Goal: Task Accomplishment & Management: Use online tool/utility

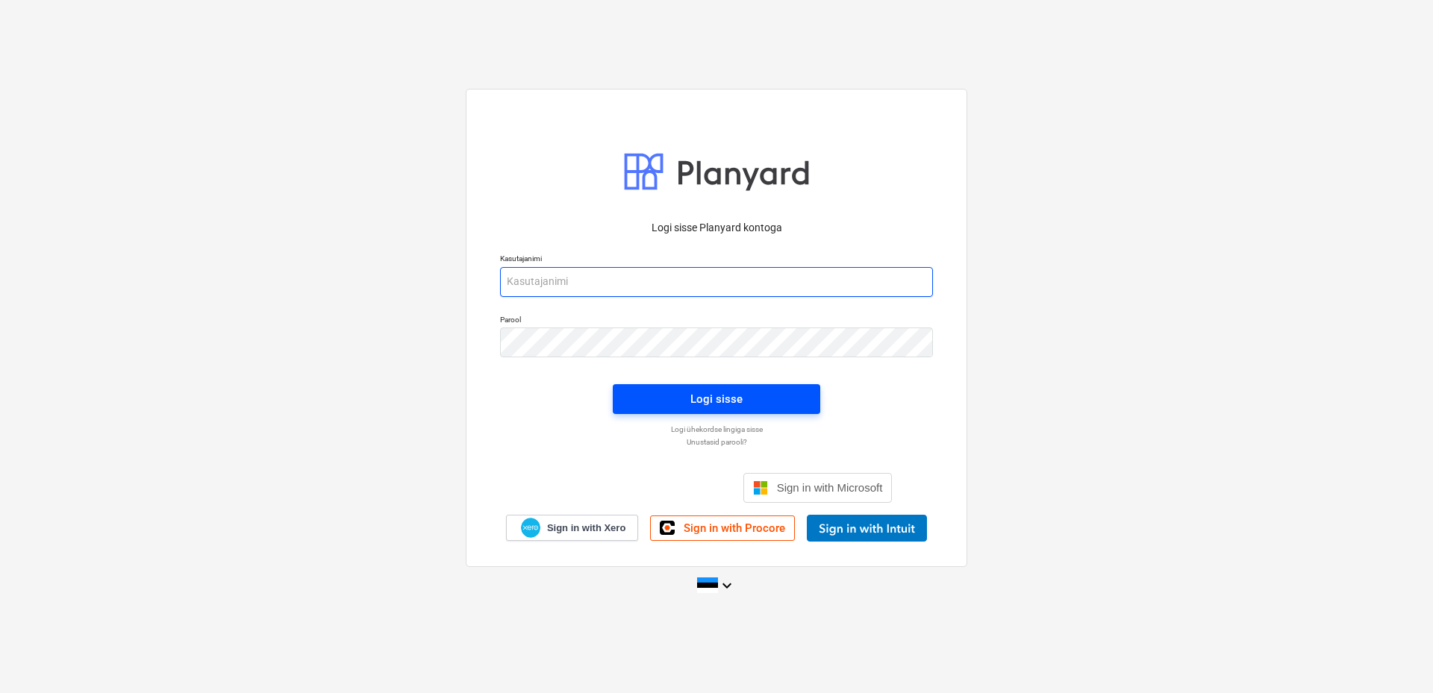
type input "[EMAIL_ADDRESS][DOMAIN_NAME]"
click at [702, 397] on div "Logi sisse" at bounding box center [716, 399] width 52 height 19
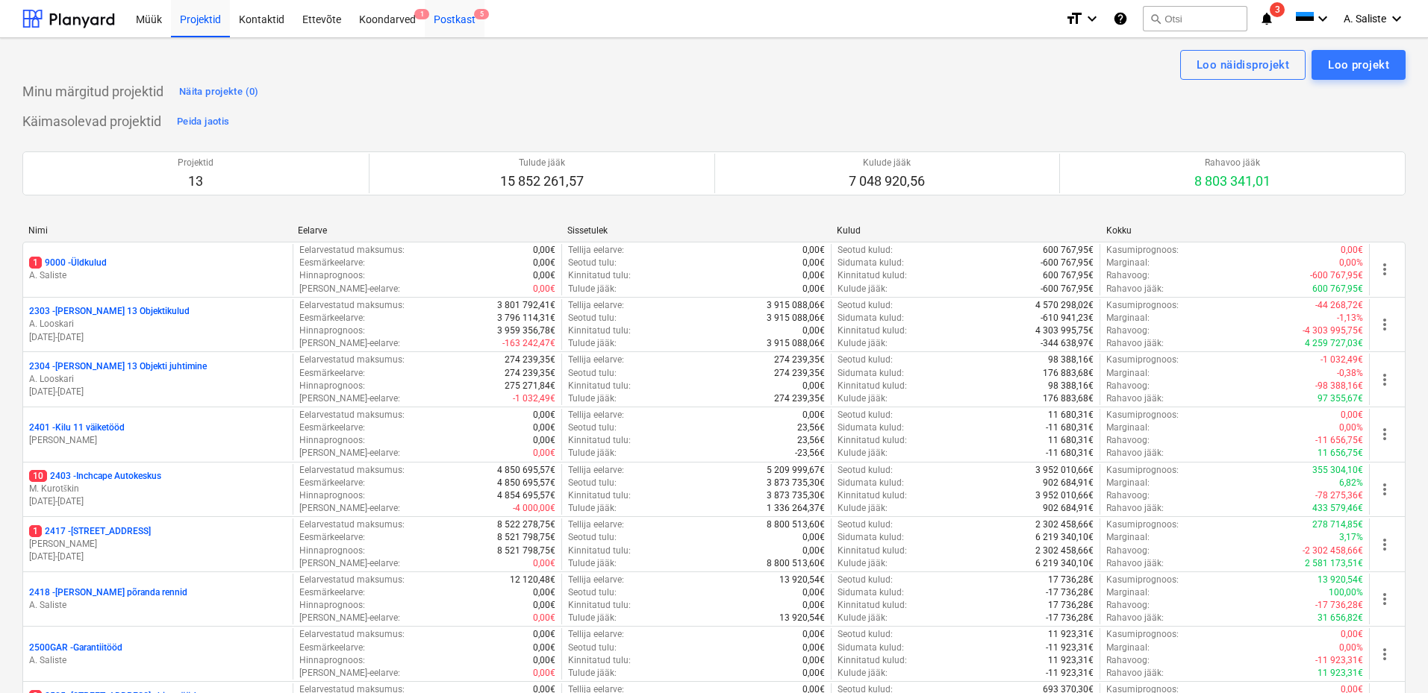
click at [464, 20] on div "Postkast 5" at bounding box center [455, 18] width 60 height 38
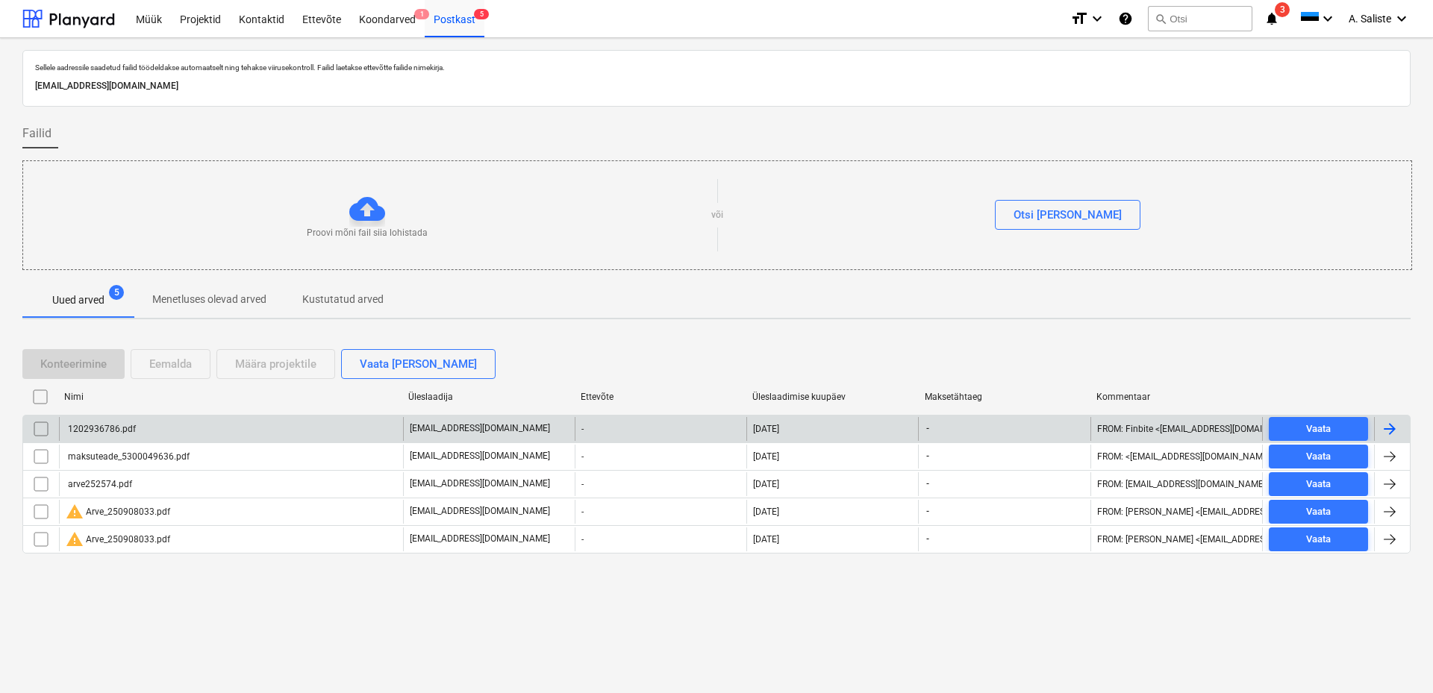
click at [190, 431] on div "1202936786.pdf" at bounding box center [231, 429] width 344 height 24
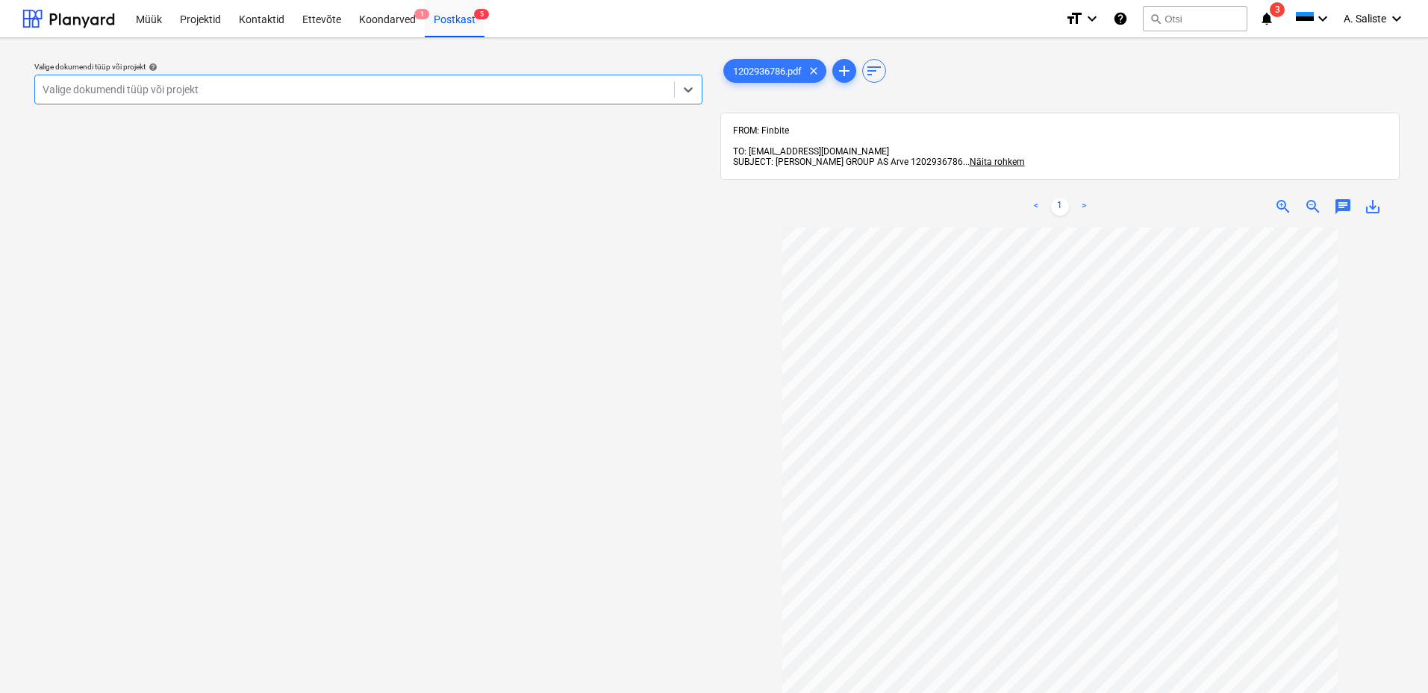
click at [531, 89] on div at bounding box center [355, 89] width 624 height 15
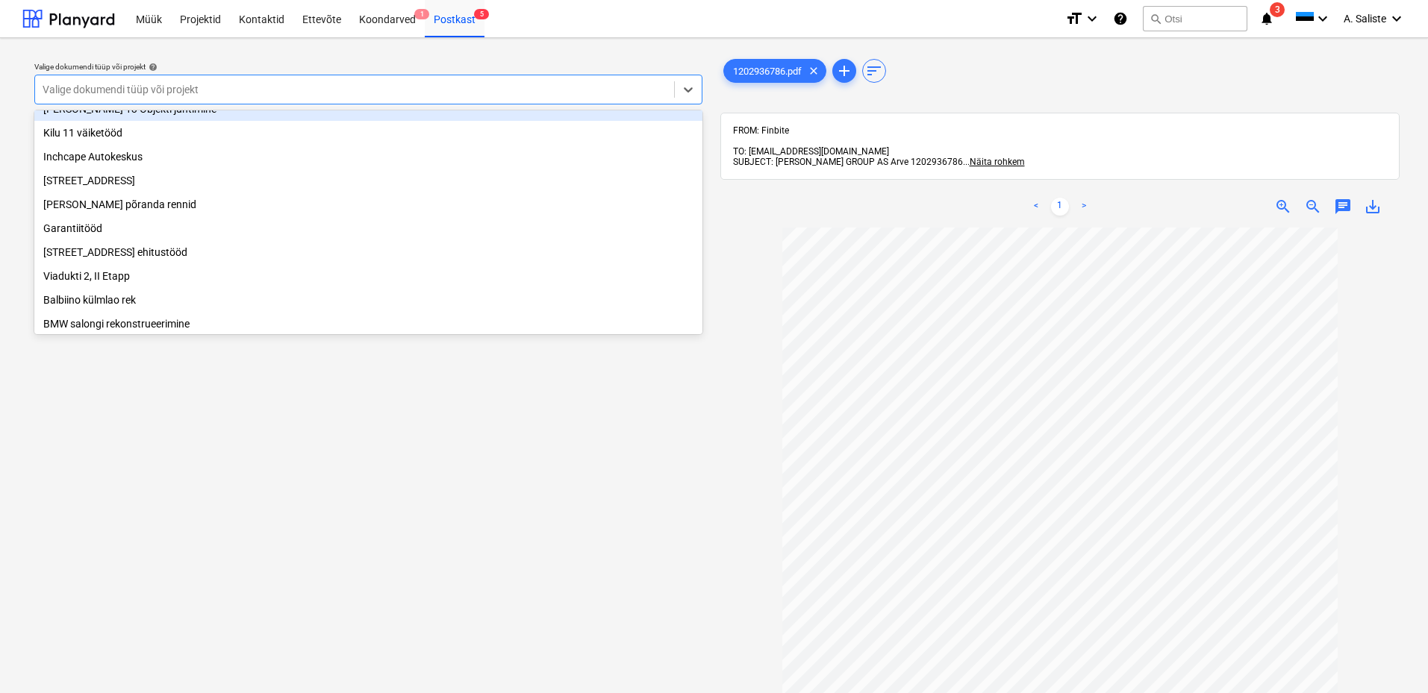
scroll to position [255, 0]
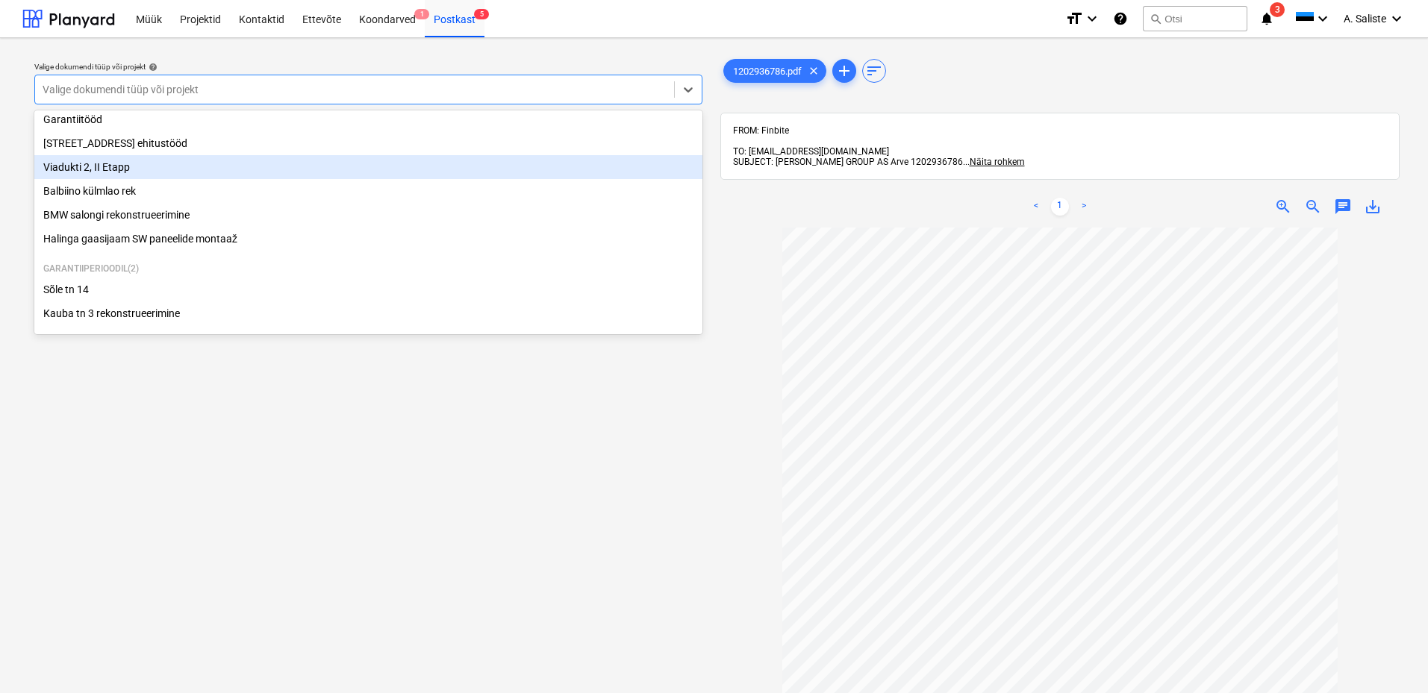
click at [90, 160] on div "Viadukti 2, II Etapp" at bounding box center [368, 167] width 668 height 24
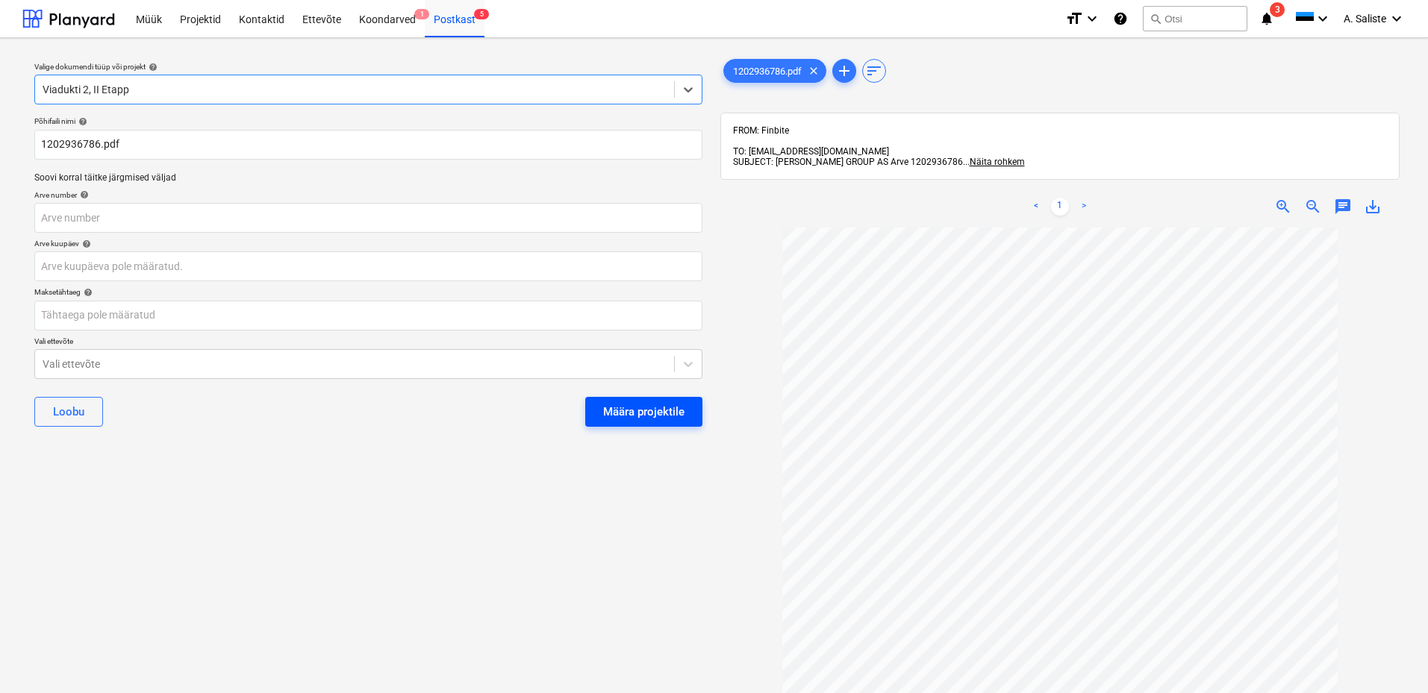
click at [640, 415] on div "Määra projektile" at bounding box center [643, 411] width 81 height 19
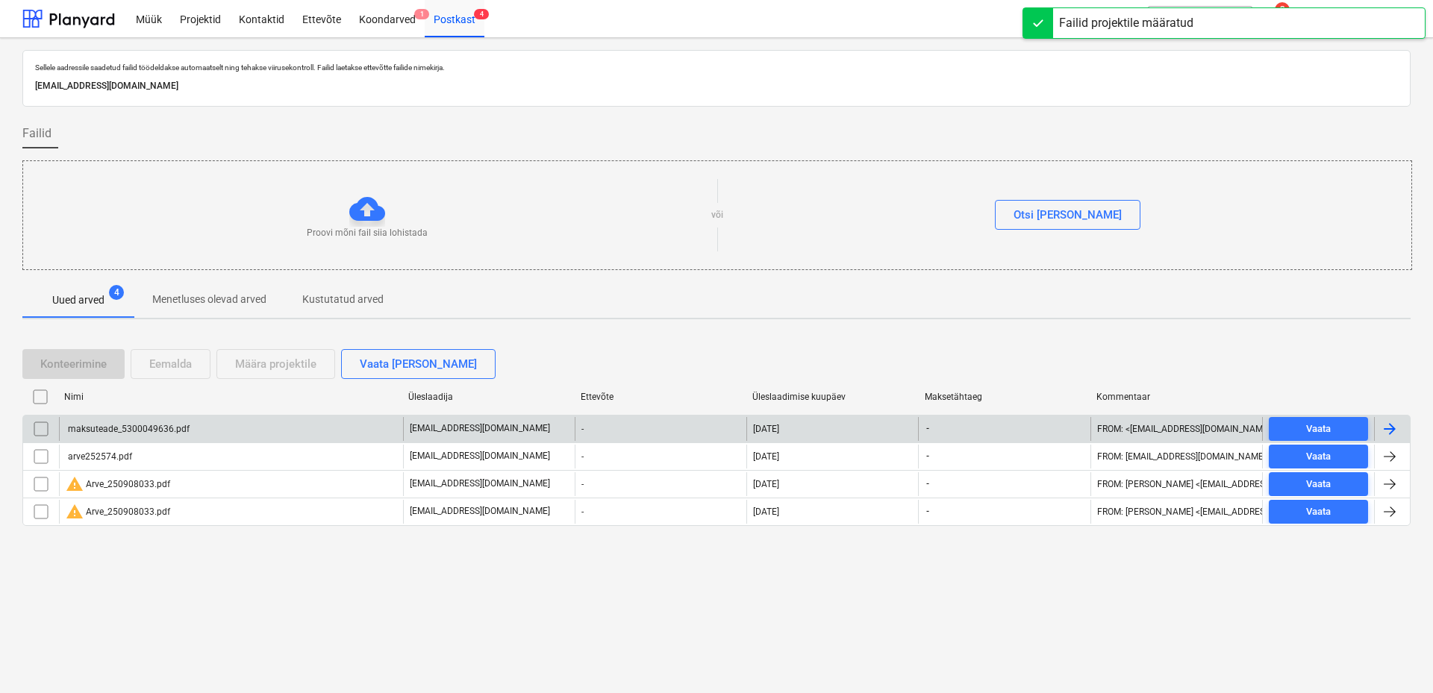
click at [240, 431] on div "maksuteade_5300049636.pdf" at bounding box center [231, 429] width 344 height 24
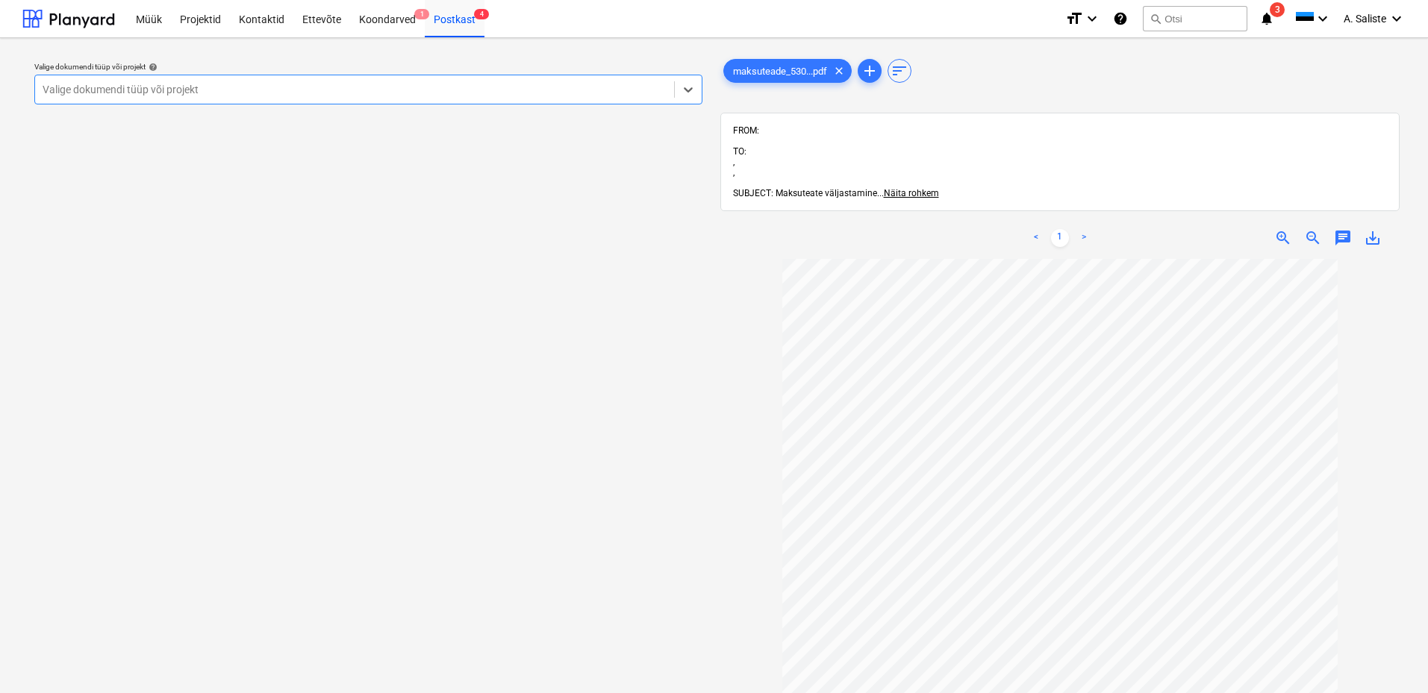
click at [555, 79] on div "Valige dokumendi tüüp või projekt" at bounding box center [354, 89] width 639 height 21
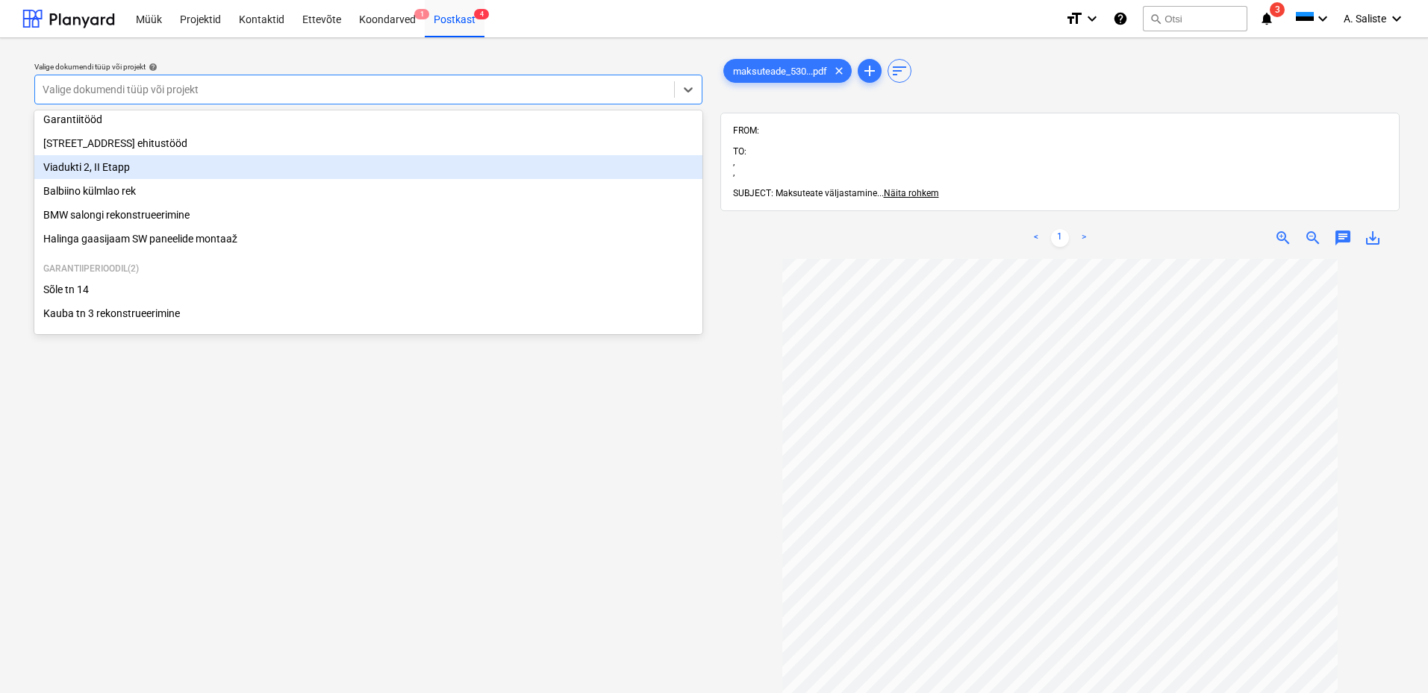
scroll to position [180, 0]
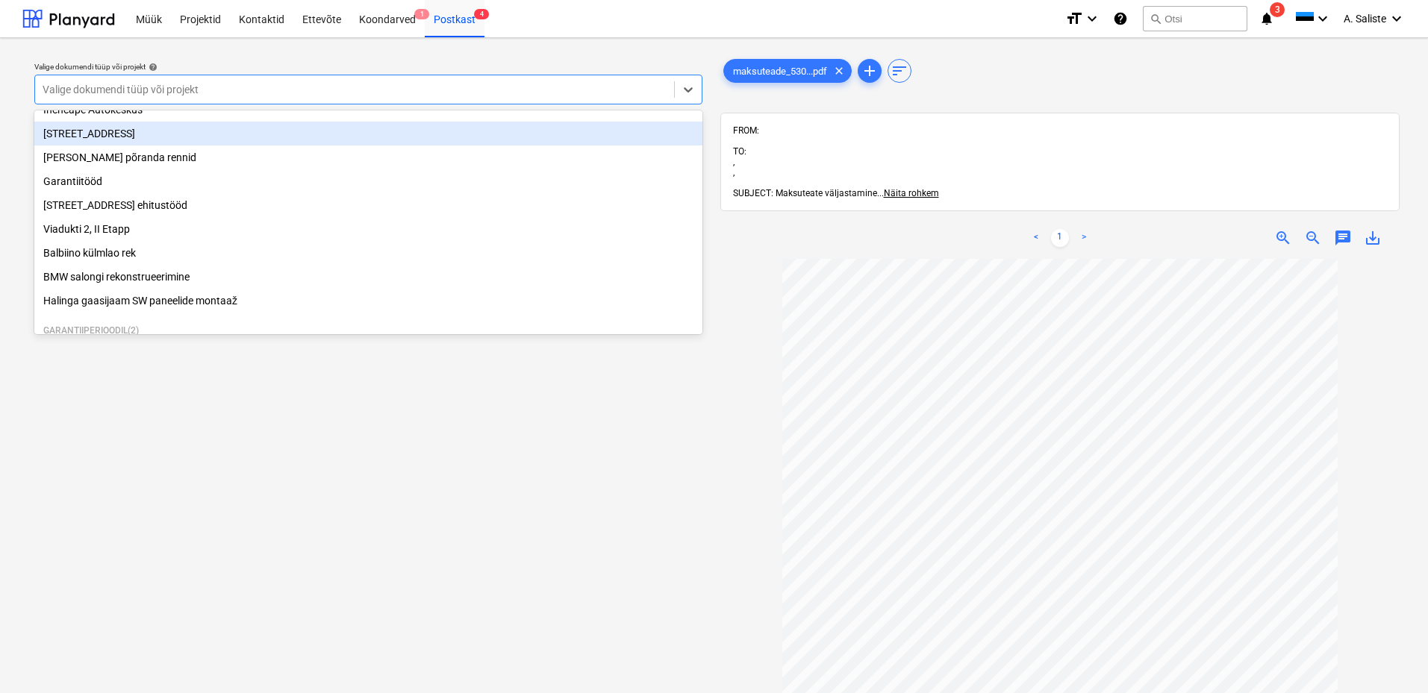
click at [130, 143] on div "[STREET_ADDRESS]" at bounding box center [368, 134] width 668 height 24
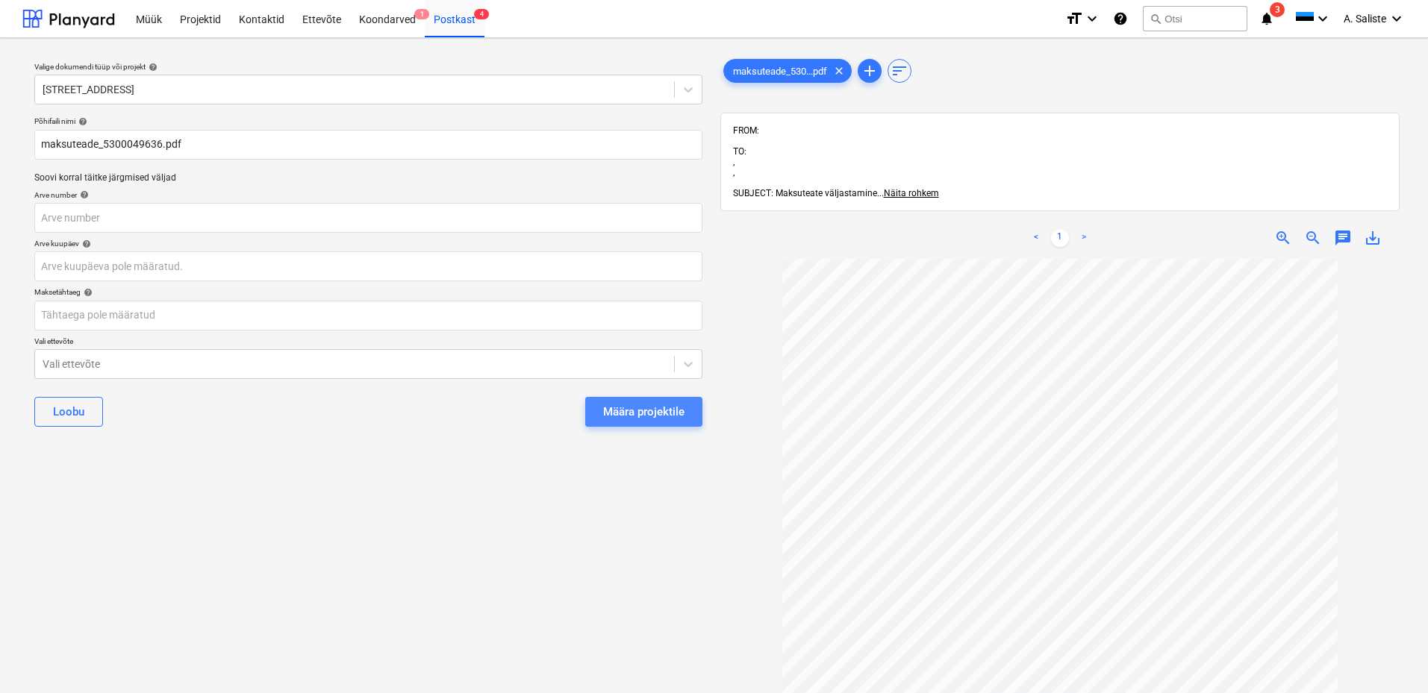
click at [640, 405] on div "Määra projektile" at bounding box center [643, 411] width 81 height 19
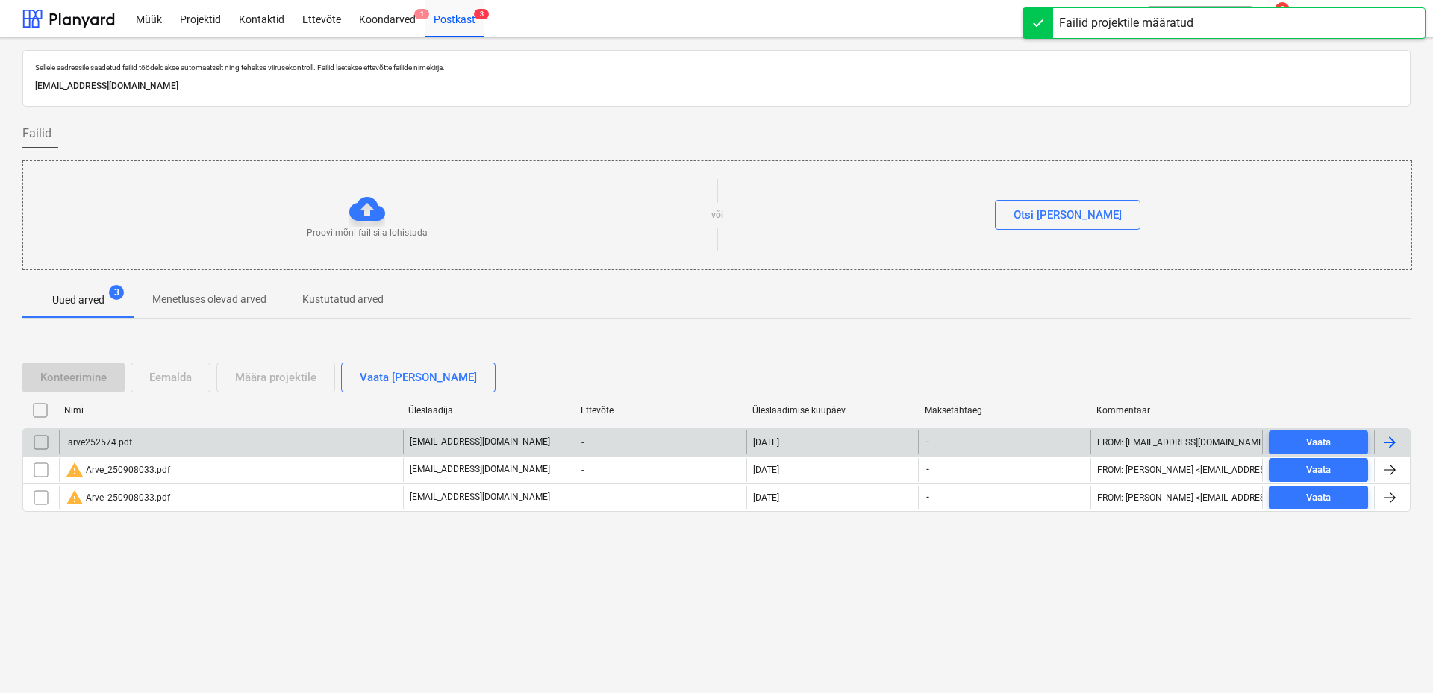
click at [95, 440] on div "arve252574.pdf" at bounding box center [99, 442] width 66 height 10
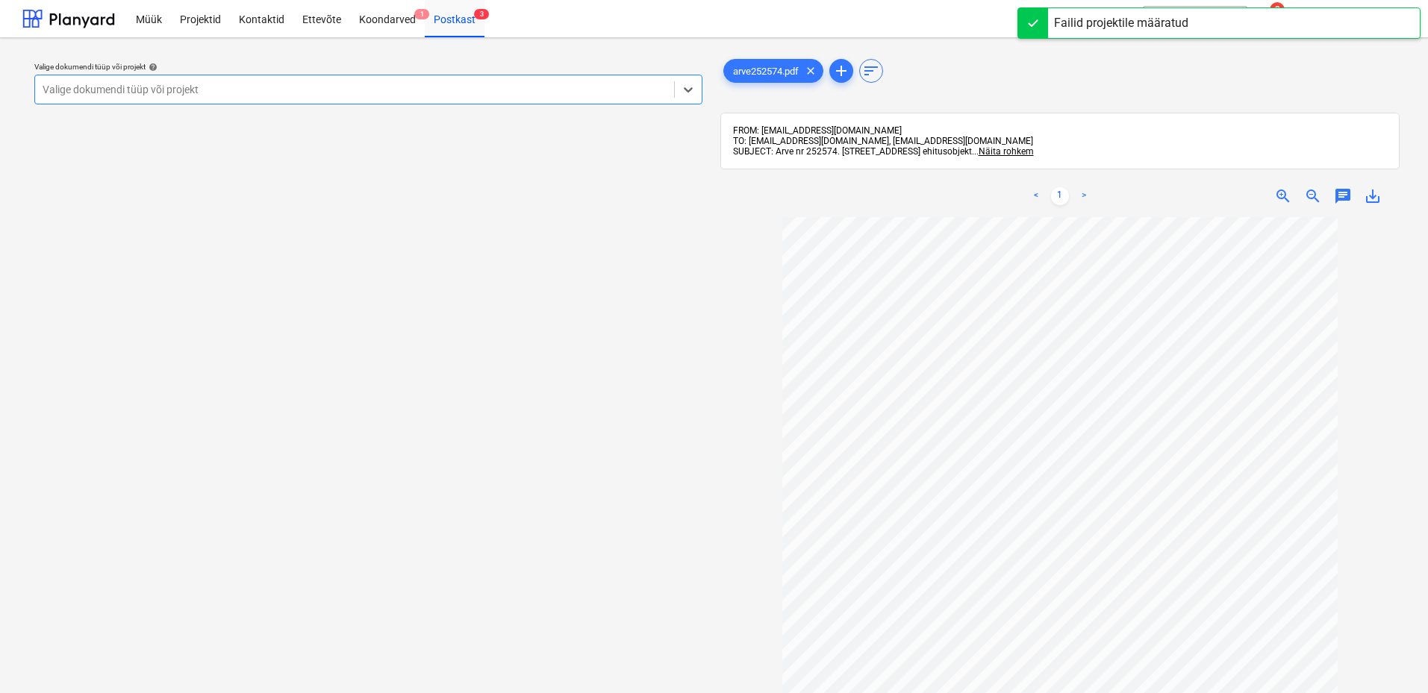
click at [525, 86] on div at bounding box center [355, 89] width 624 height 15
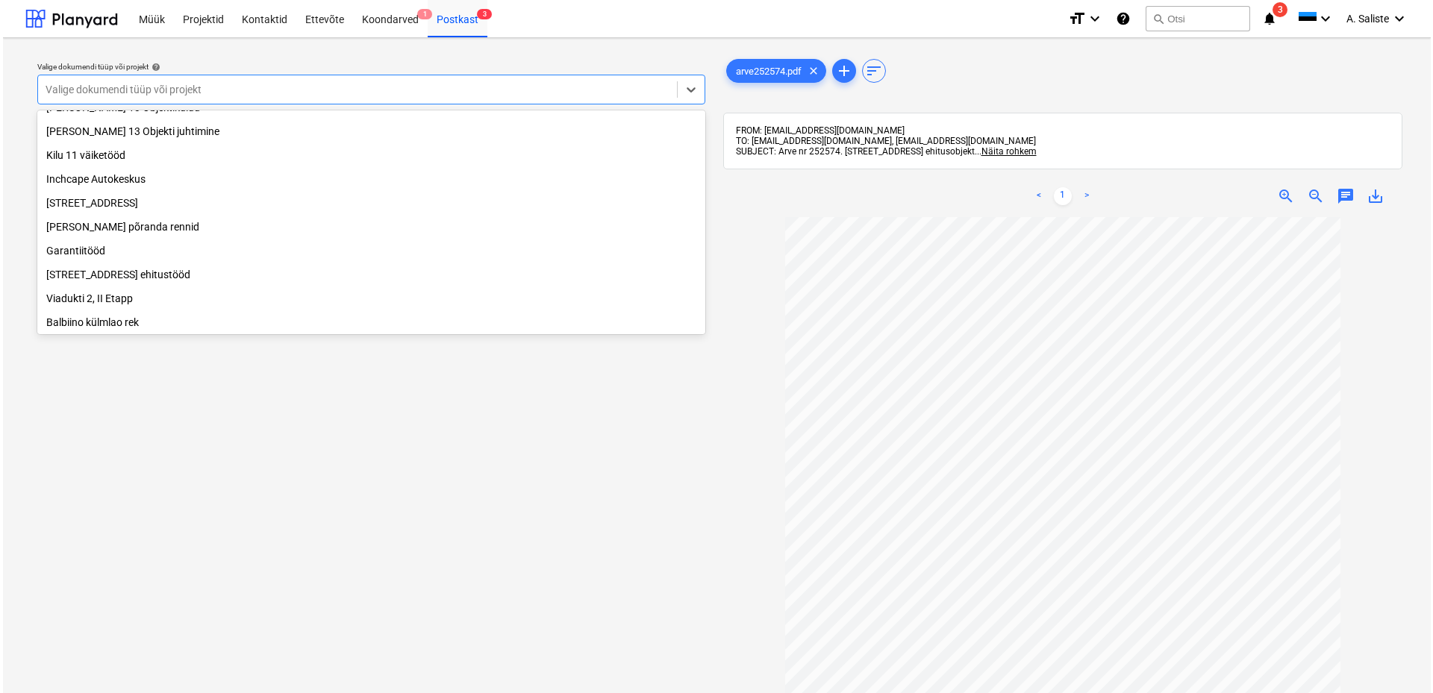
scroll to position [105, 0]
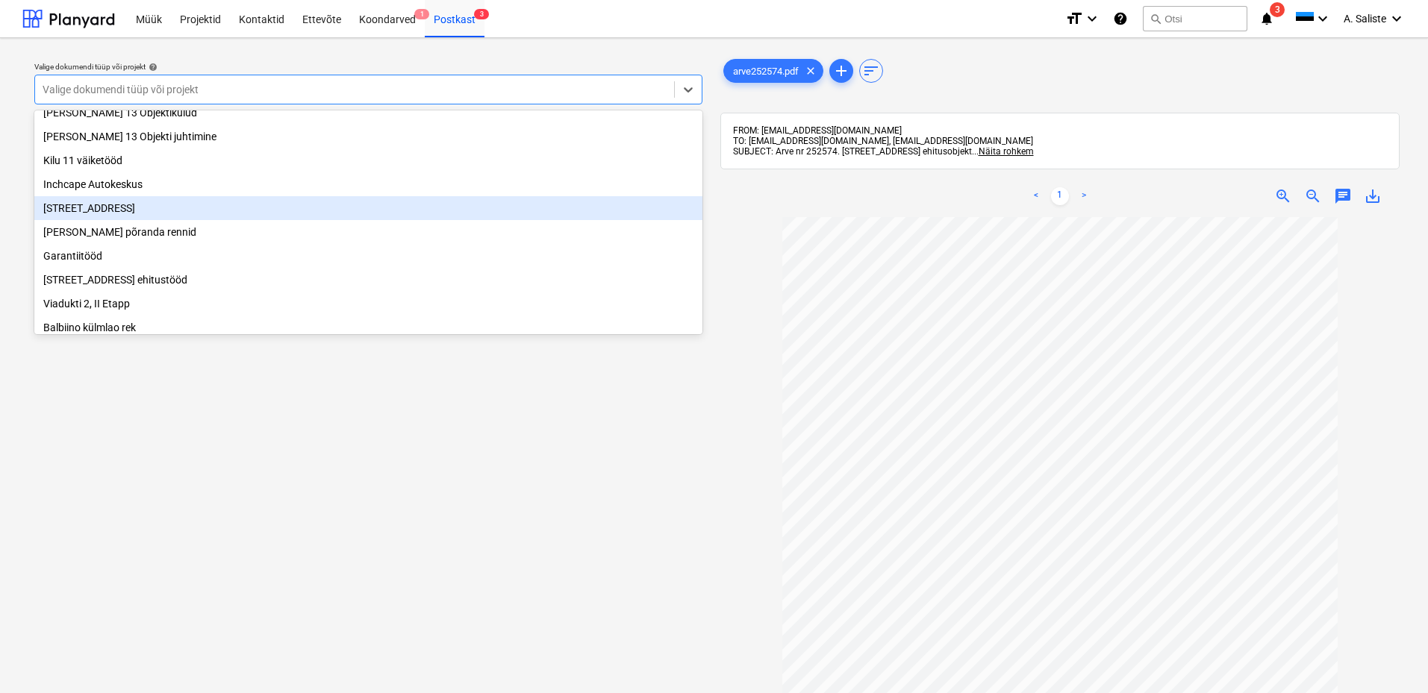
click at [134, 216] on div "[STREET_ADDRESS]" at bounding box center [368, 208] width 668 height 24
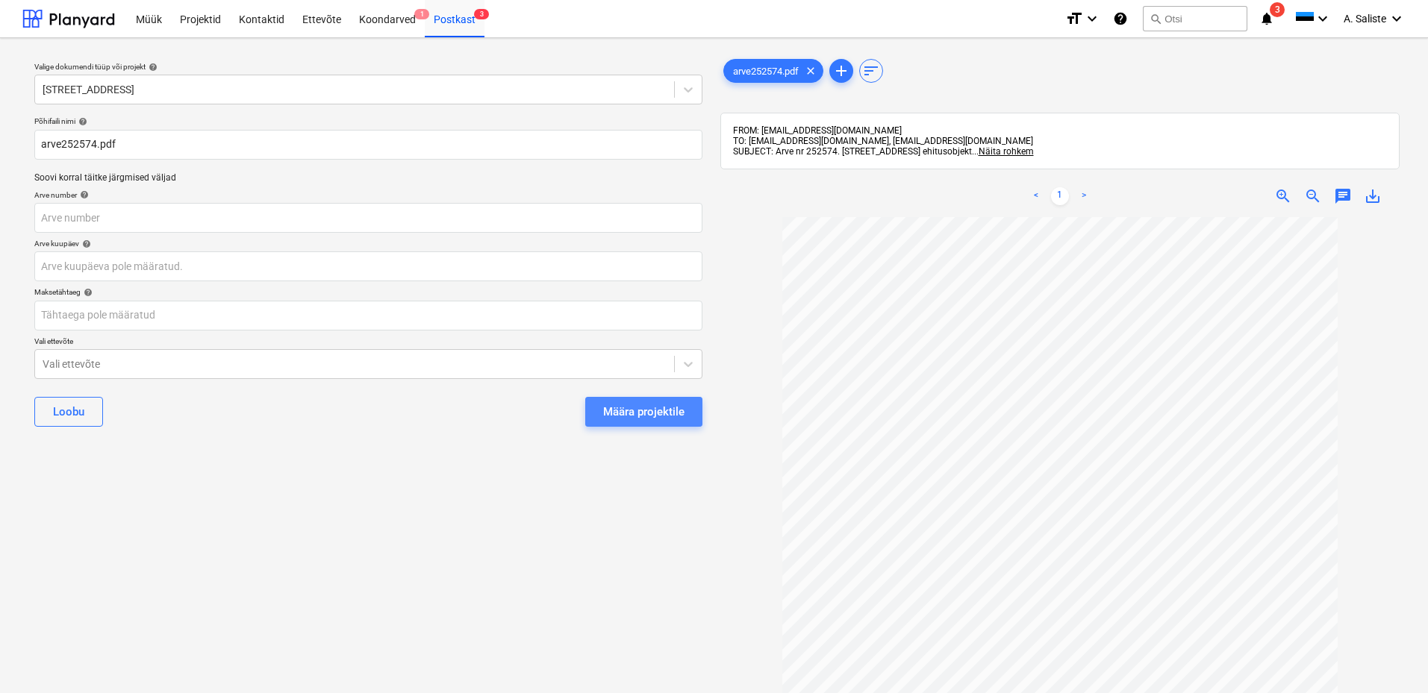
click at [673, 409] on div "Määra projektile" at bounding box center [643, 411] width 81 height 19
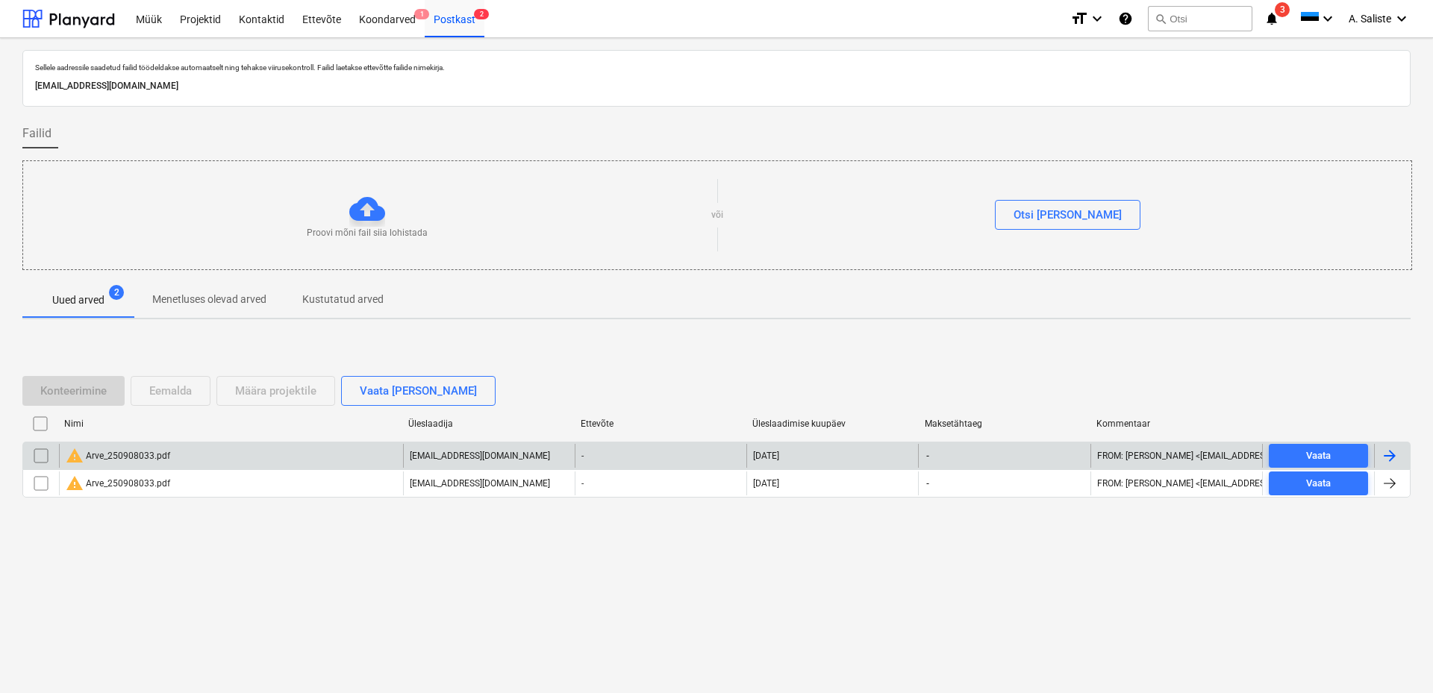
click at [43, 453] on input "checkbox" at bounding box center [41, 456] width 24 height 24
click at [164, 392] on div "Eemalda" at bounding box center [170, 390] width 43 height 19
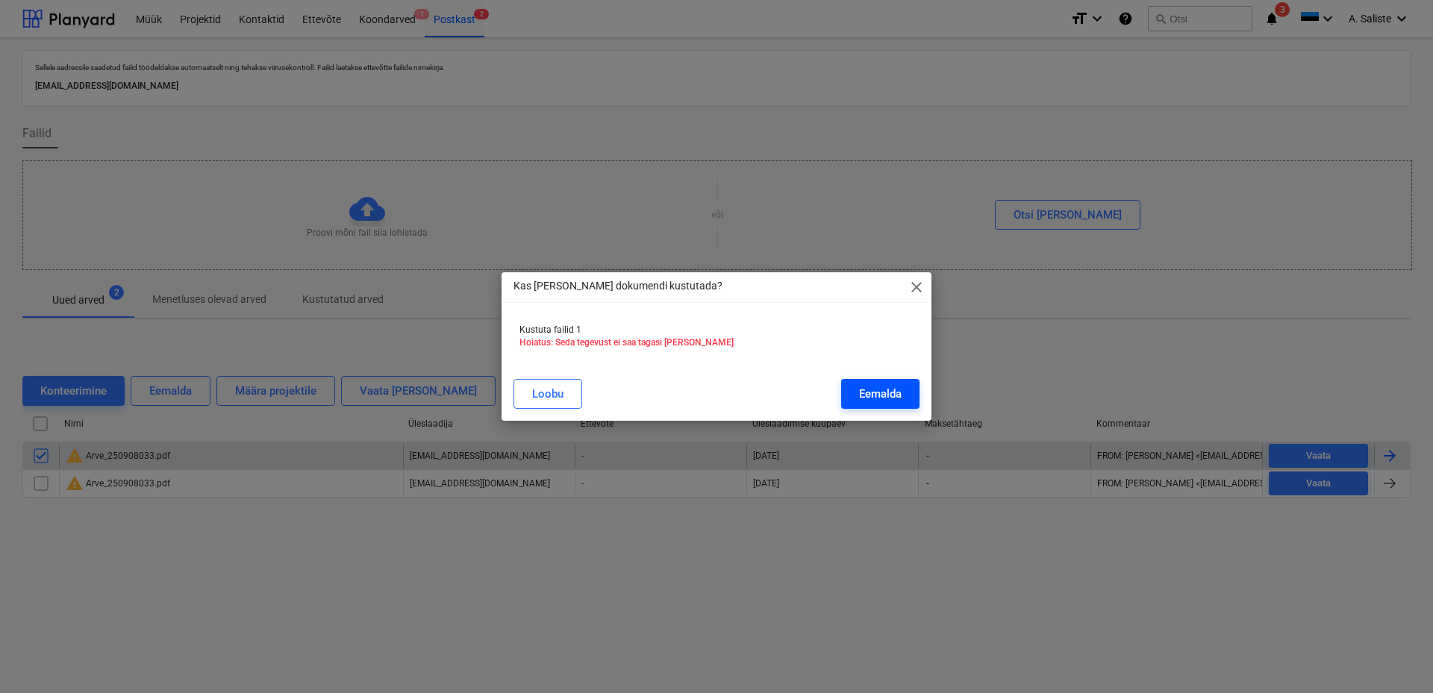
click at [885, 401] on div "Eemalda" at bounding box center [880, 393] width 43 height 19
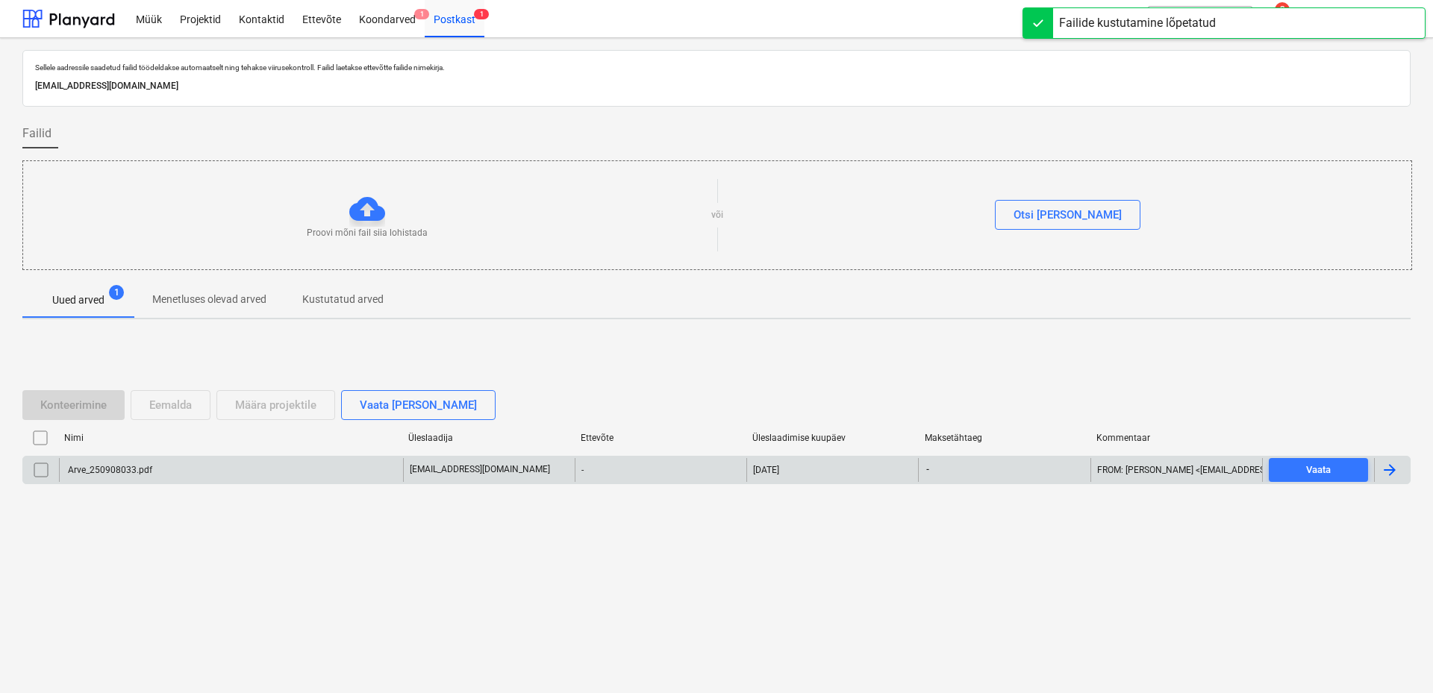
click at [235, 469] on div "Arve_250908033.pdf" at bounding box center [231, 470] width 344 height 24
